Goal: Information Seeking & Learning: Understand process/instructions

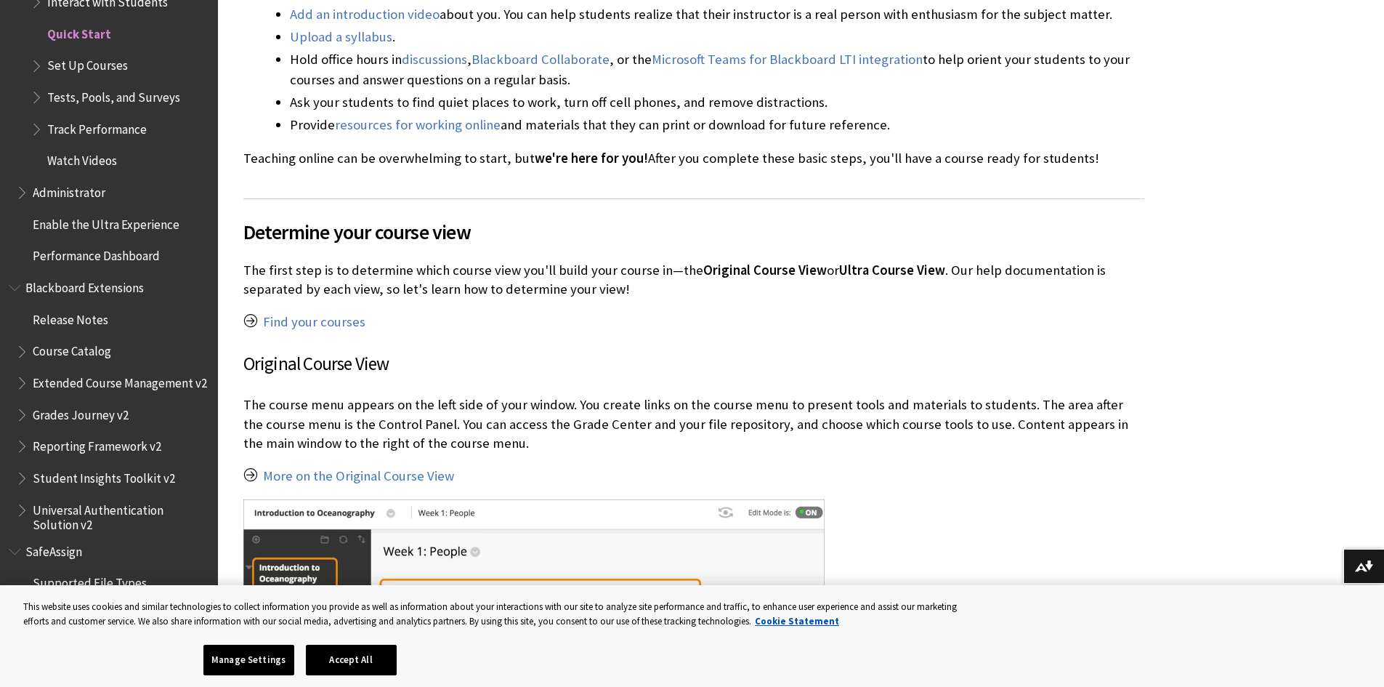
scroll to position [654, 0]
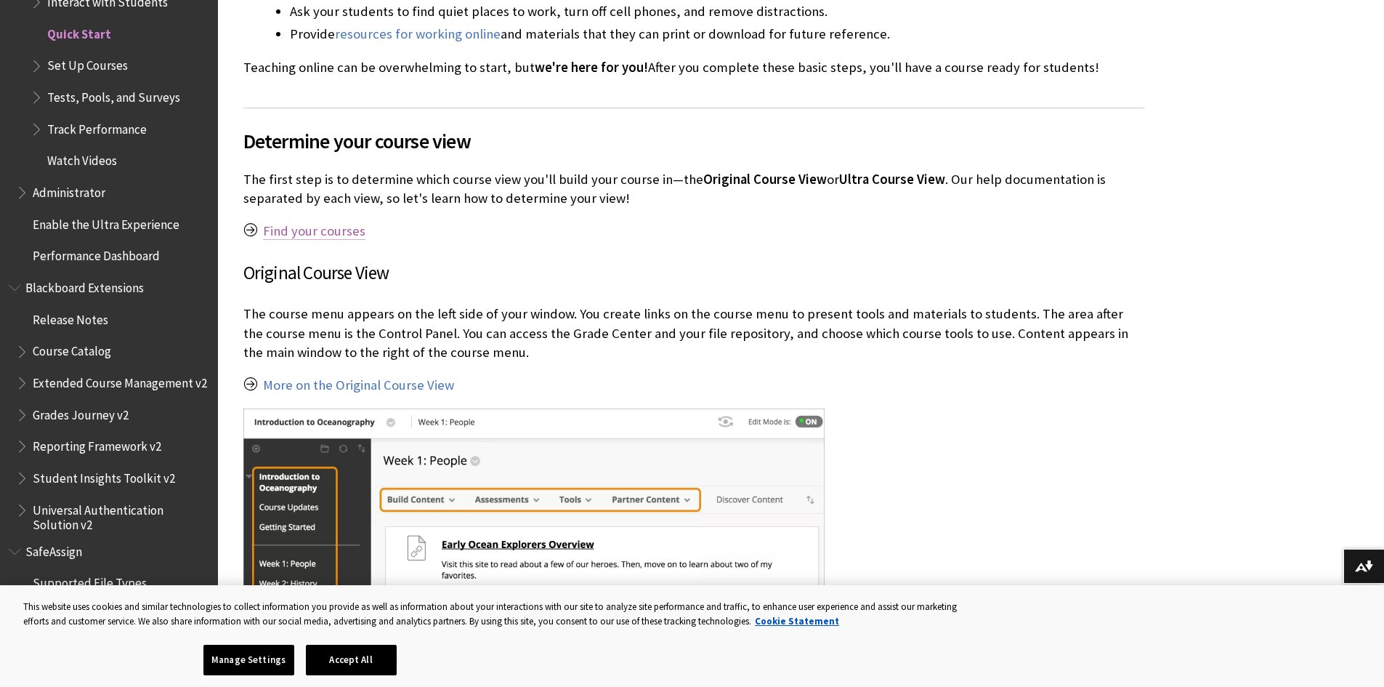
click at [314, 232] on link "Find your courses" at bounding box center [314, 230] width 102 height 17
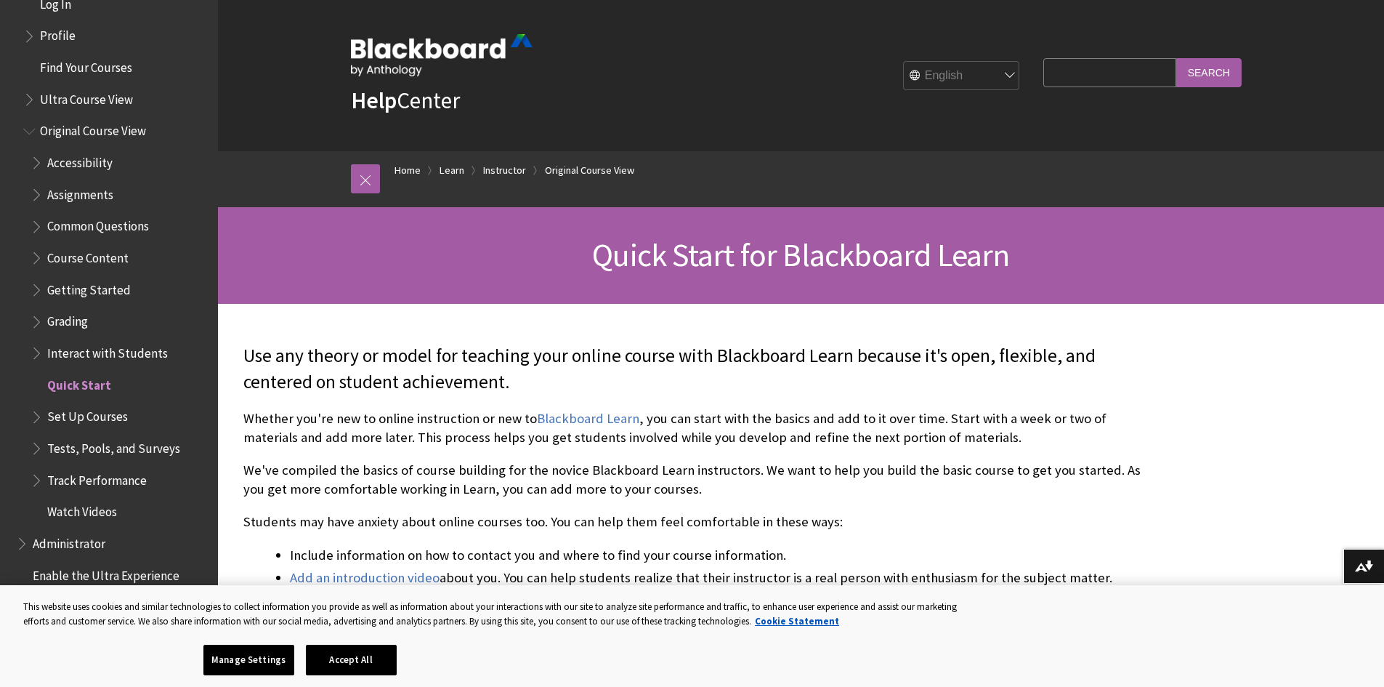
scroll to position [1681, 0]
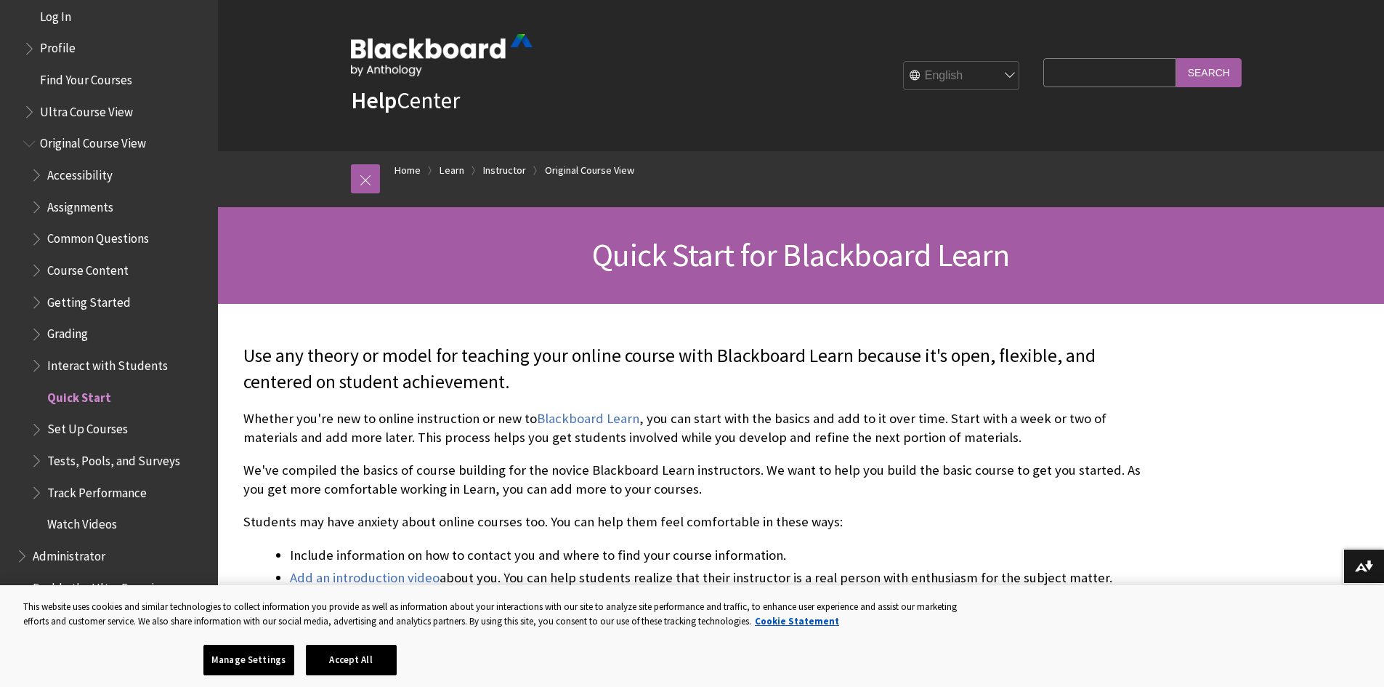
click at [81, 334] on span "Grading" at bounding box center [67, 332] width 41 height 20
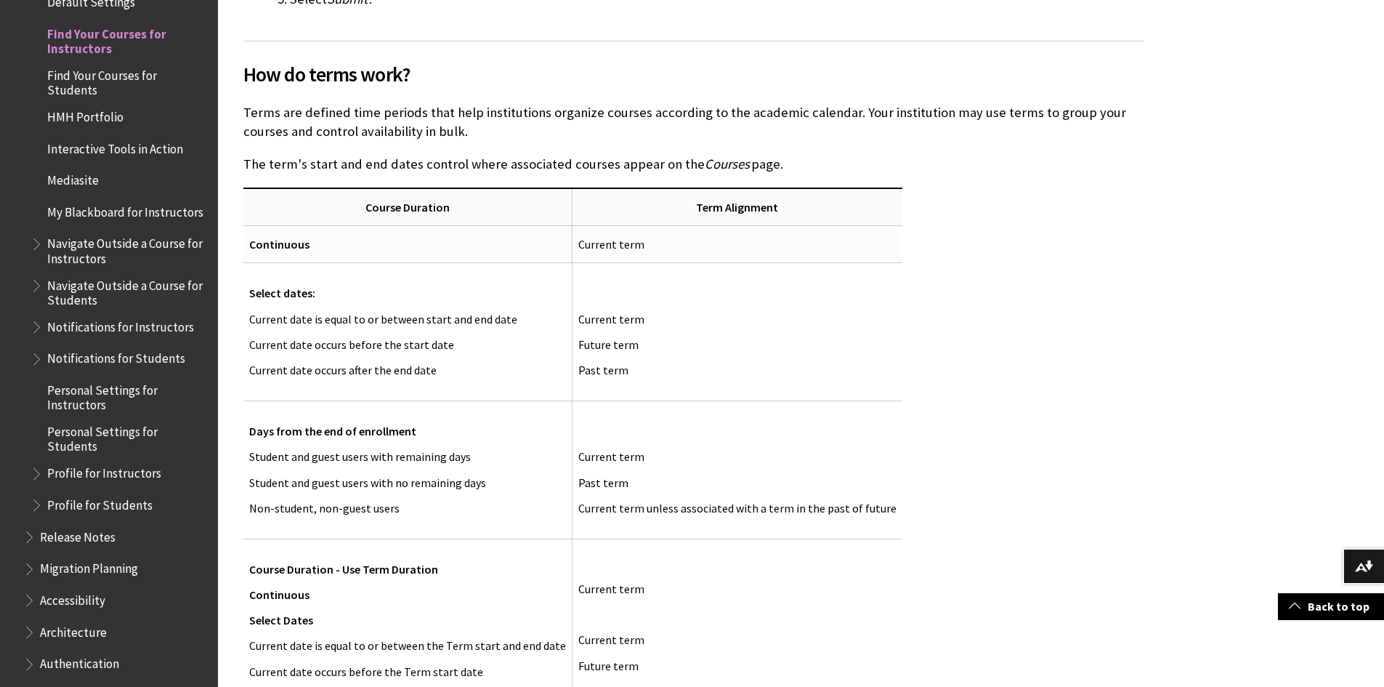
scroll to position [1817, 0]
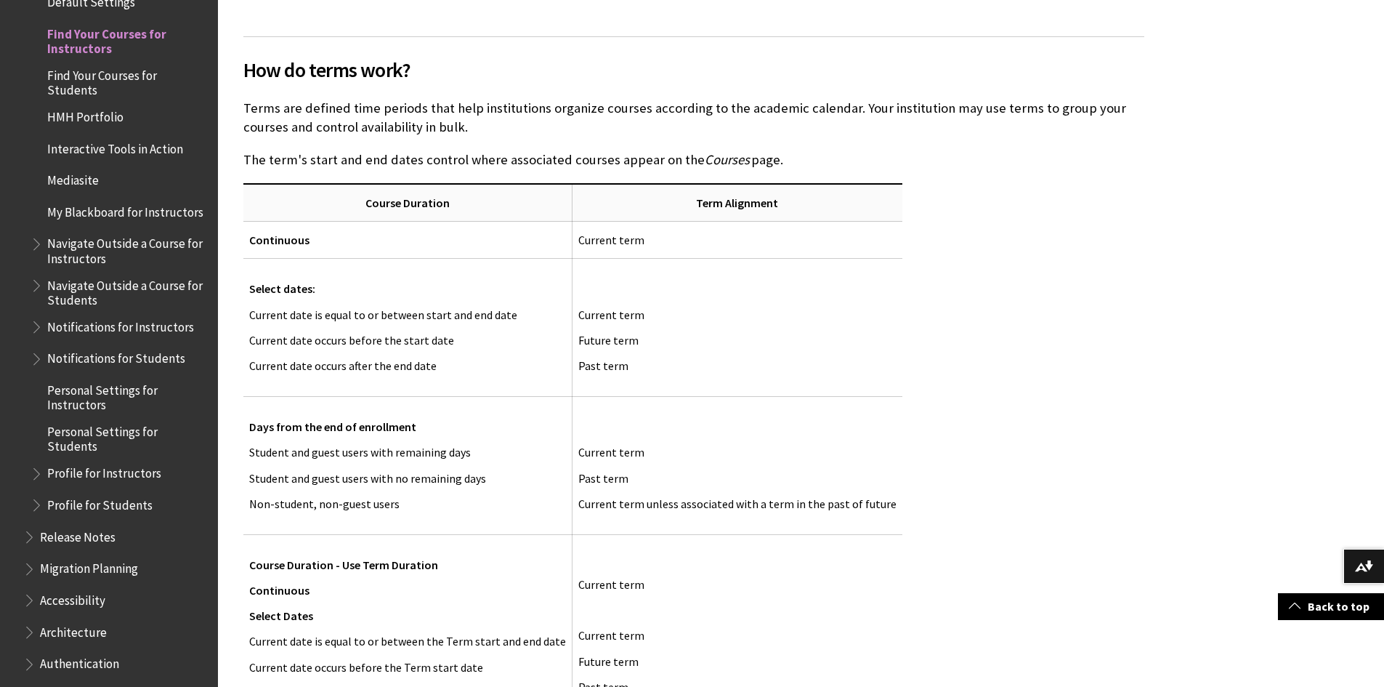
click at [121, 78] on span "Find Your Courses for Students" at bounding box center [127, 80] width 161 height 34
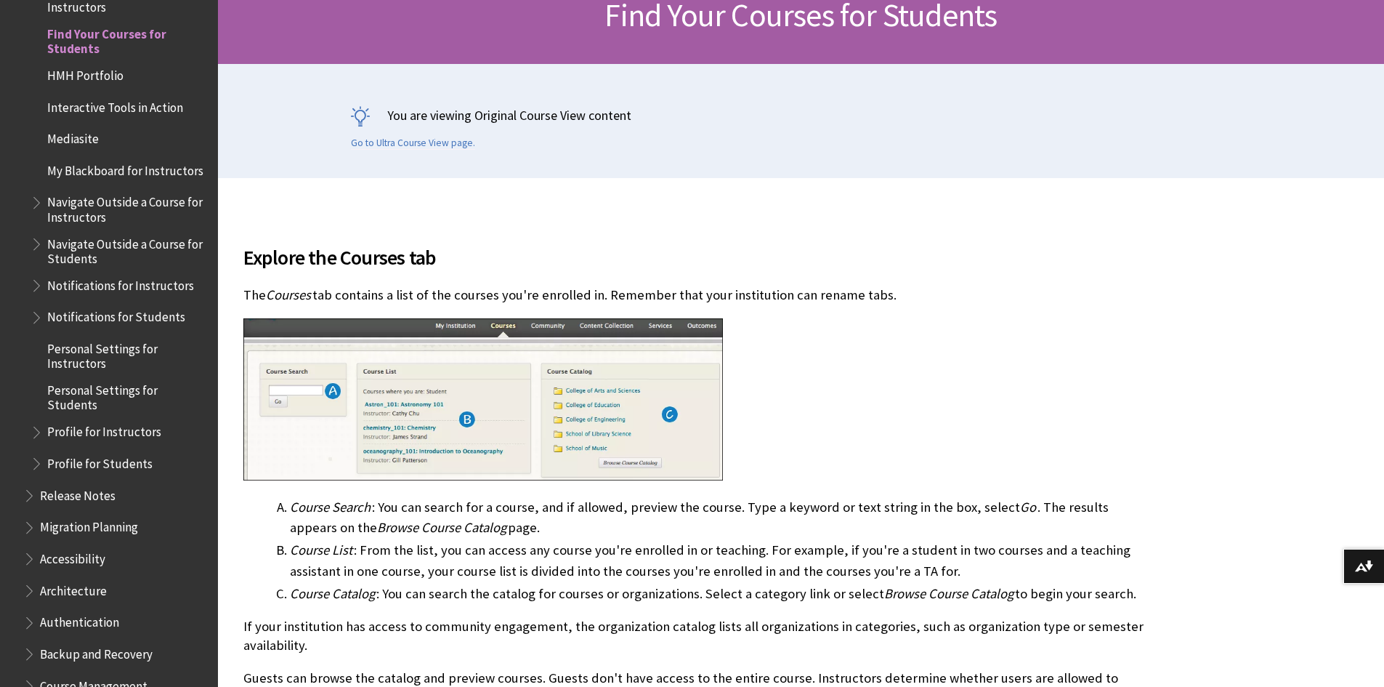
scroll to position [291, 0]
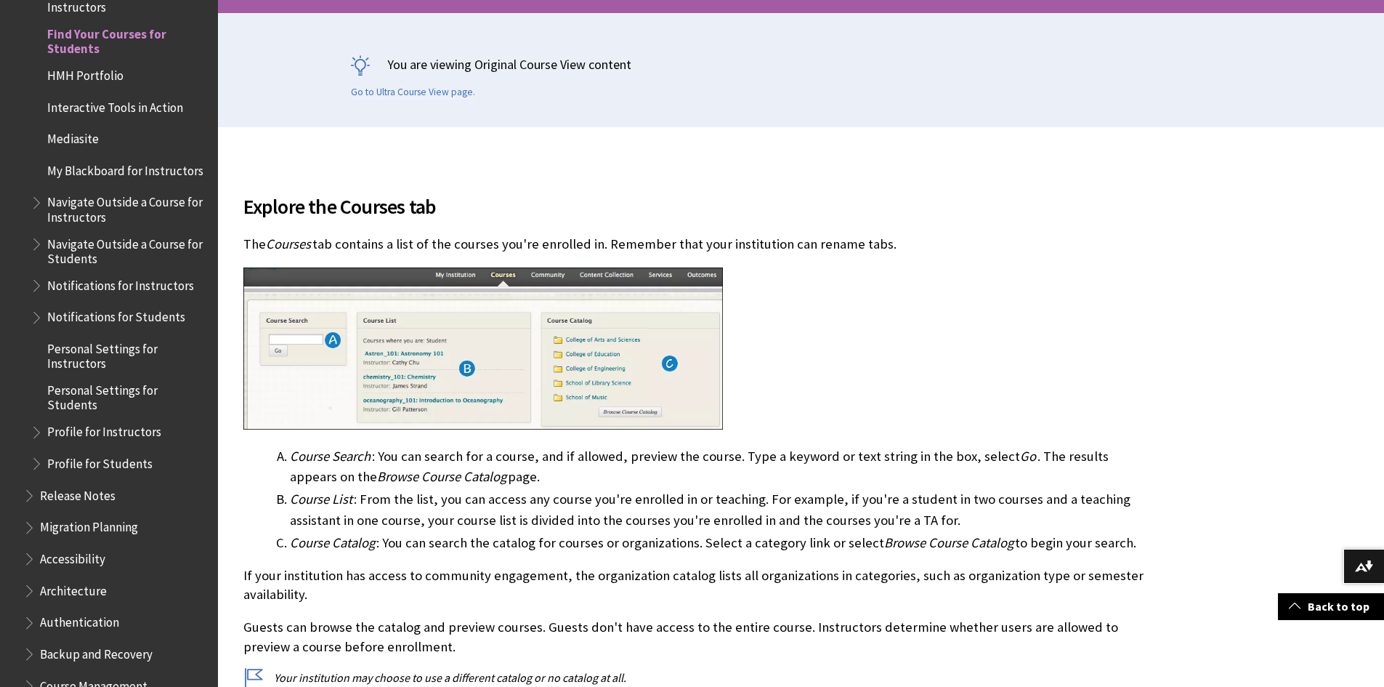
click at [91, 105] on span "Interactive Tools in Action" at bounding box center [115, 105] width 136 height 20
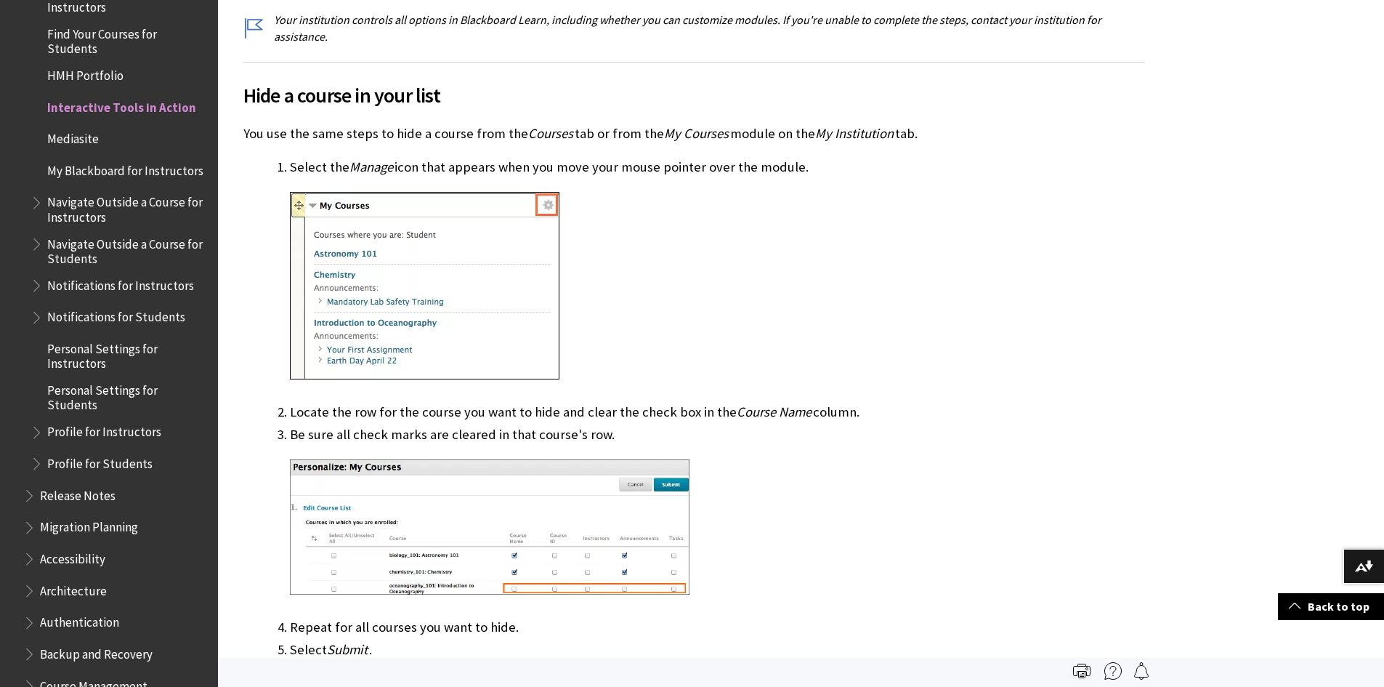
scroll to position [945, 0]
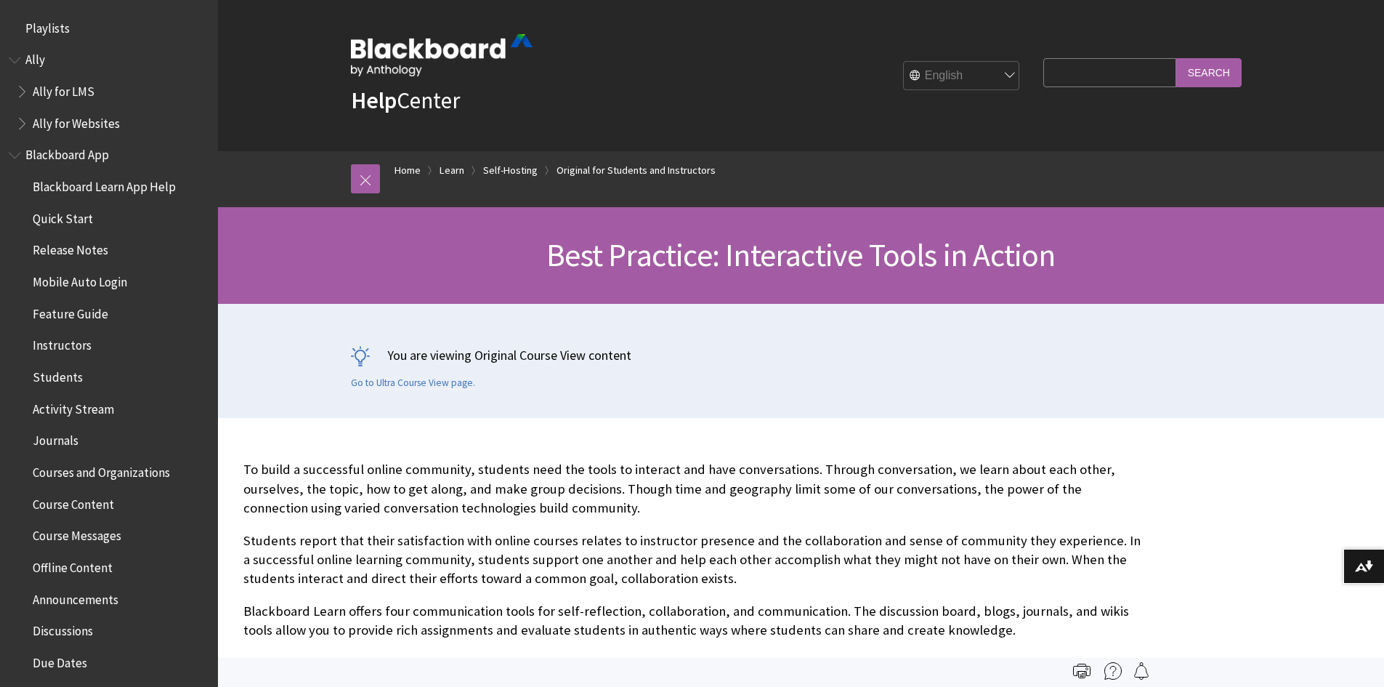
click at [94, 411] on span "Activity Stream" at bounding box center [73, 407] width 81 height 20
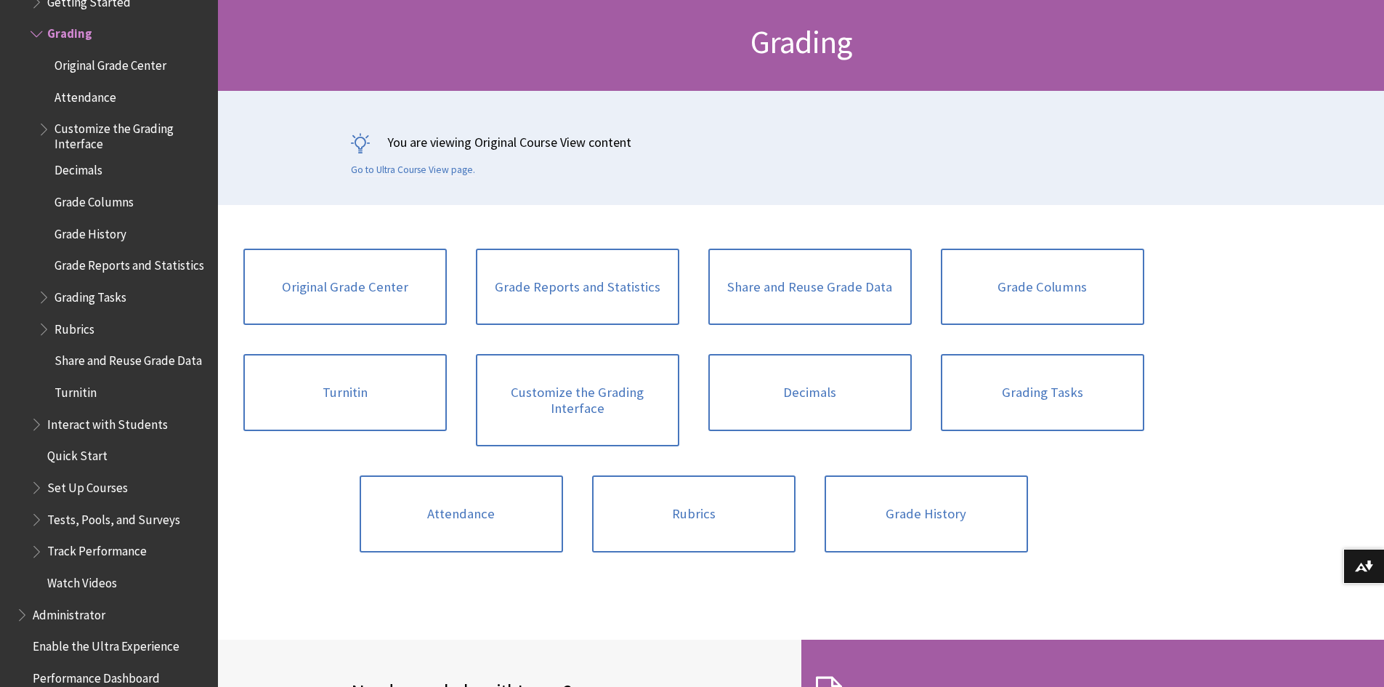
scroll to position [218, 0]
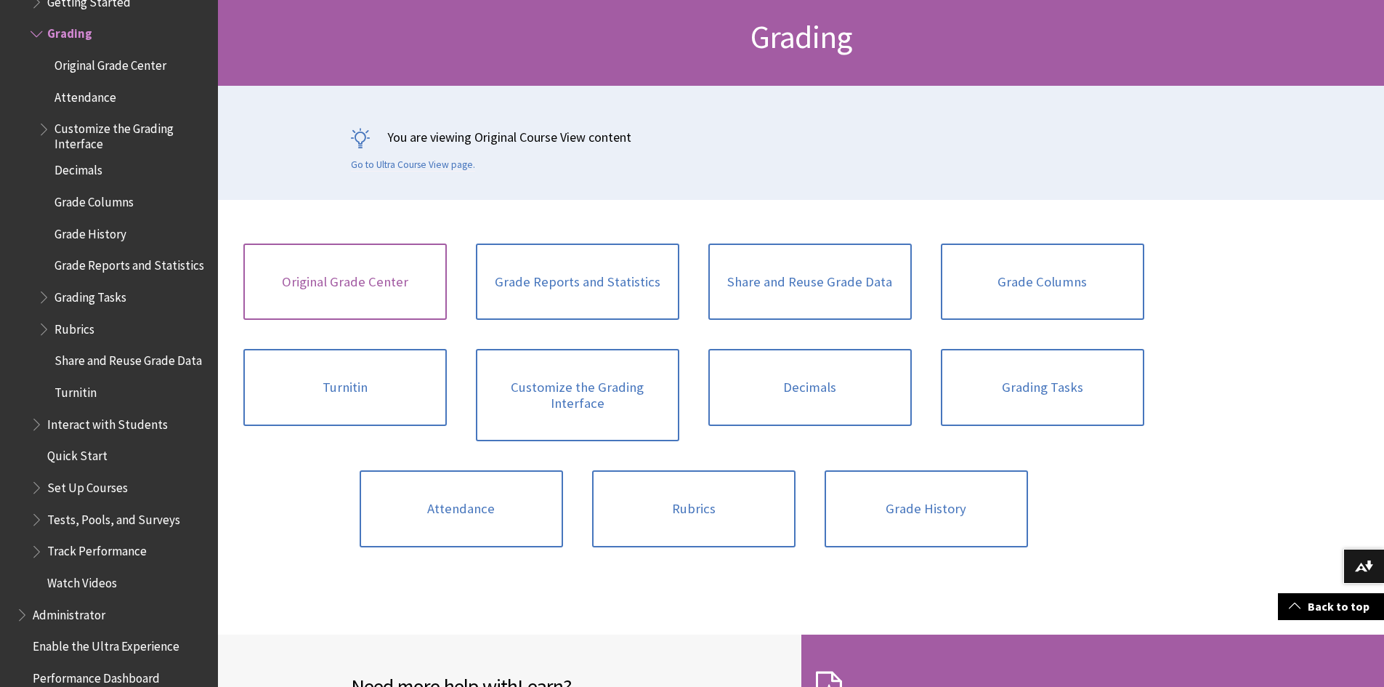
click at [401, 283] on link "Original Grade Center" at bounding box center [344, 281] width 203 height 77
